Goal: Information Seeking & Learning: Understand process/instructions

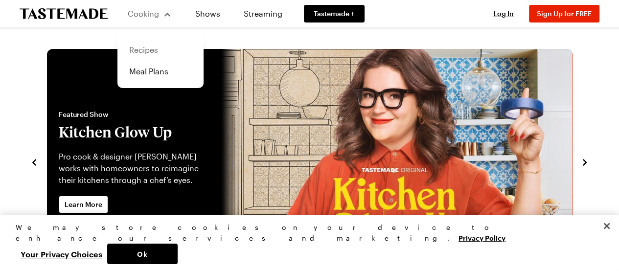
click at [139, 48] on link "Recipes" at bounding box center [160, 50] width 74 height 22
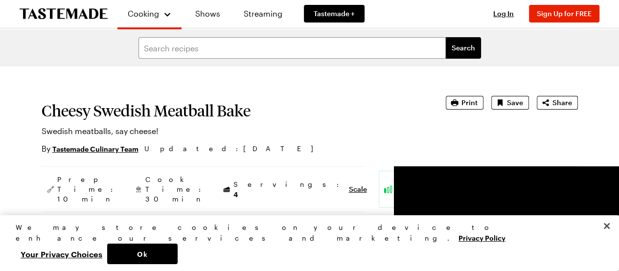
drag, startPoint x: 621, startPoint y: 21, endPoint x: 625, endPoint y: -59, distance: 80.4
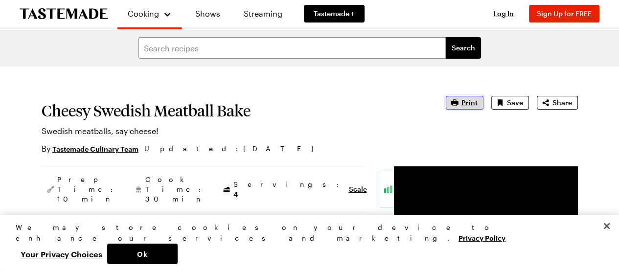
click at [465, 101] on span "Print" at bounding box center [469, 103] width 16 height 10
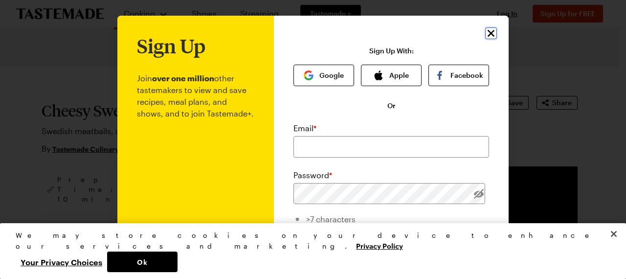
click at [487, 31] on icon "Close" at bounding box center [491, 33] width 12 height 12
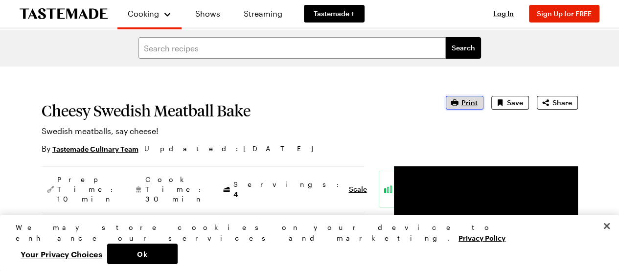
click at [466, 99] on span "Print" at bounding box center [469, 103] width 16 height 10
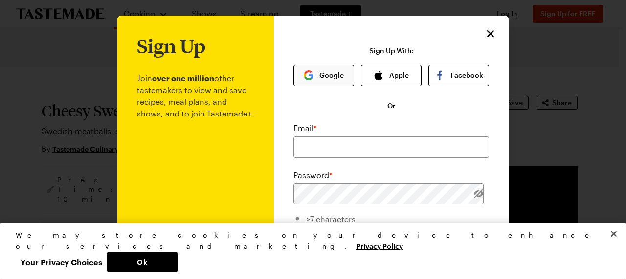
click at [315, 75] on button "Google" at bounding box center [324, 76] width 61 height 22
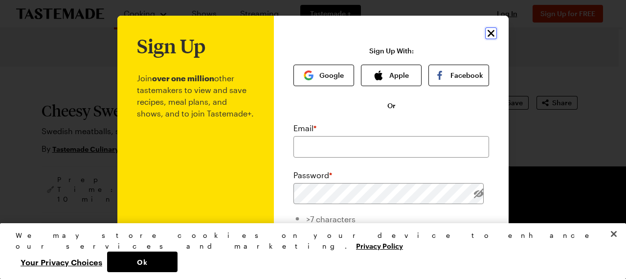
click at [485, 30] on icon "Close" at bounding box center [491, 33] width 12 height 12
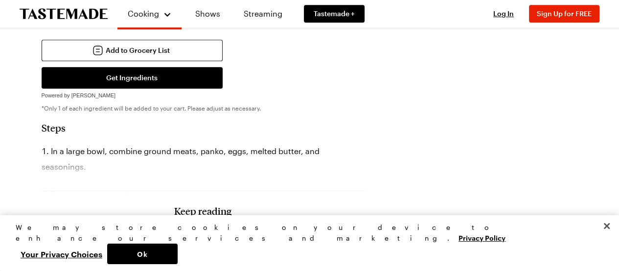
scroll to position [567, 0]
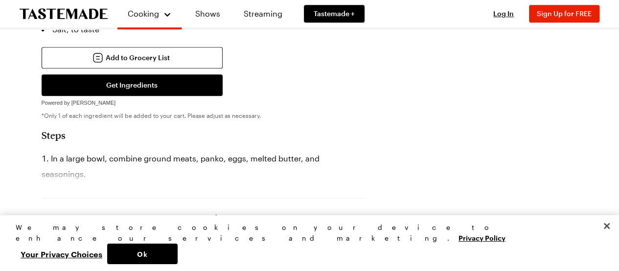
click at [109, 191] on div "Keep reading Get access to the full recipe and 12,000 more! Sign Up for Free Al…" at bounding box center [203, 232] width 323 height 137
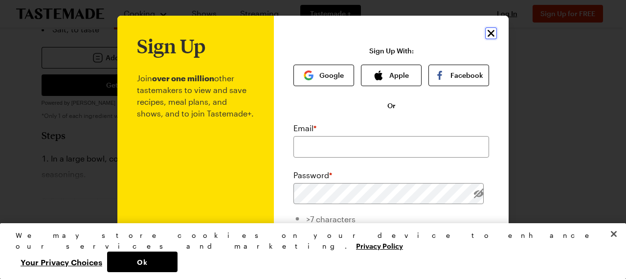
click at [485, 37] on icon "Close" at bounding box center [491, 33] width 12 height 12
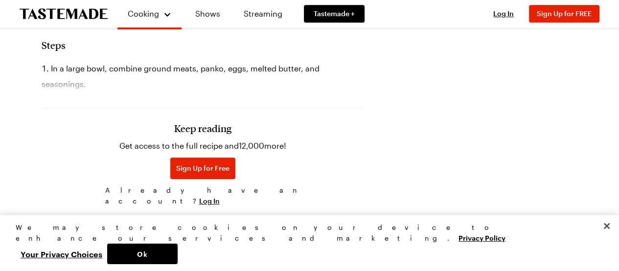
scroll to position [662, 0]
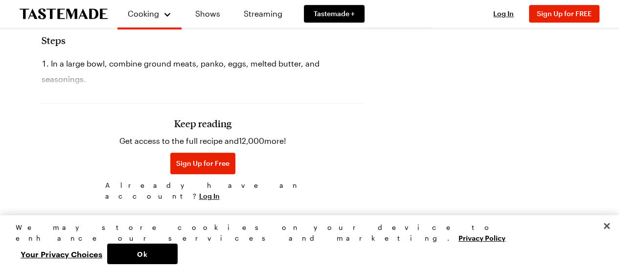
click at [174, 129] on h3 "Keep reading" at bounding box center [202, 123] width 57 height 12
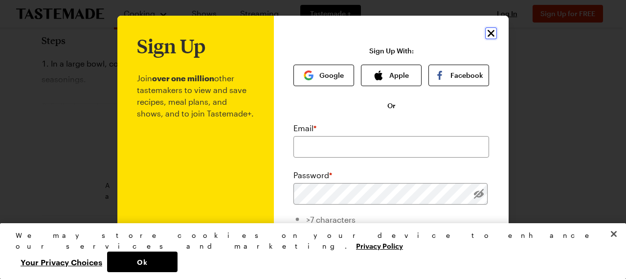
click at [488, 33] on icon "Close" at bounding box center [491, 33] width 7 height 7
